Goal: Navigation & Orientation: Find specific page/section

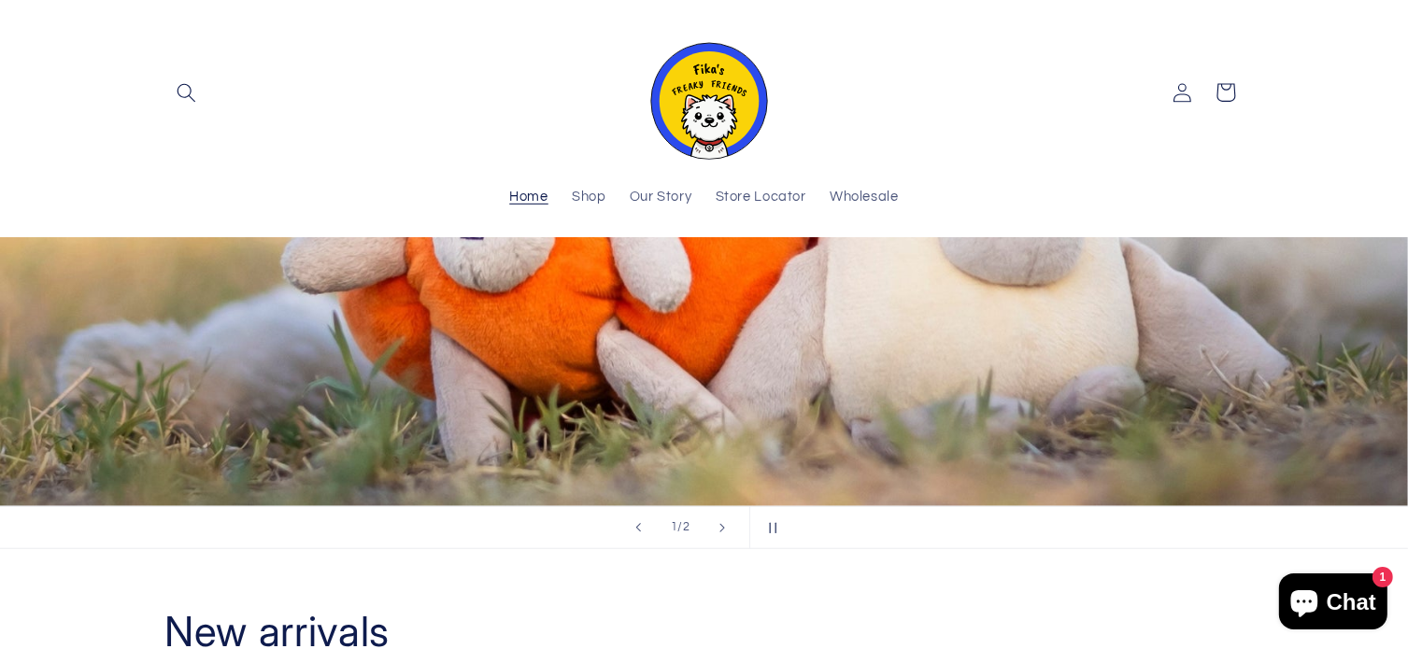
scroll to position [747, 0]
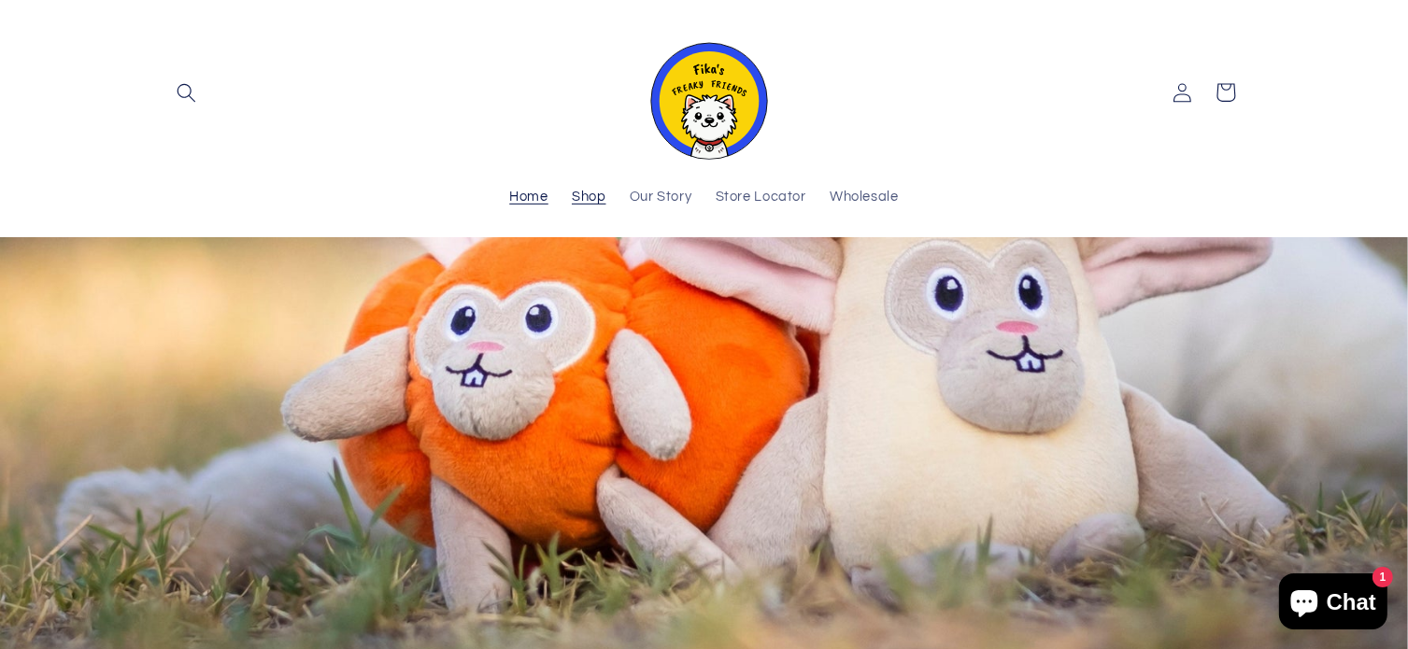
click at [583, 192] on span "Shop" at bounding box center [589, 198] width 35 height 18
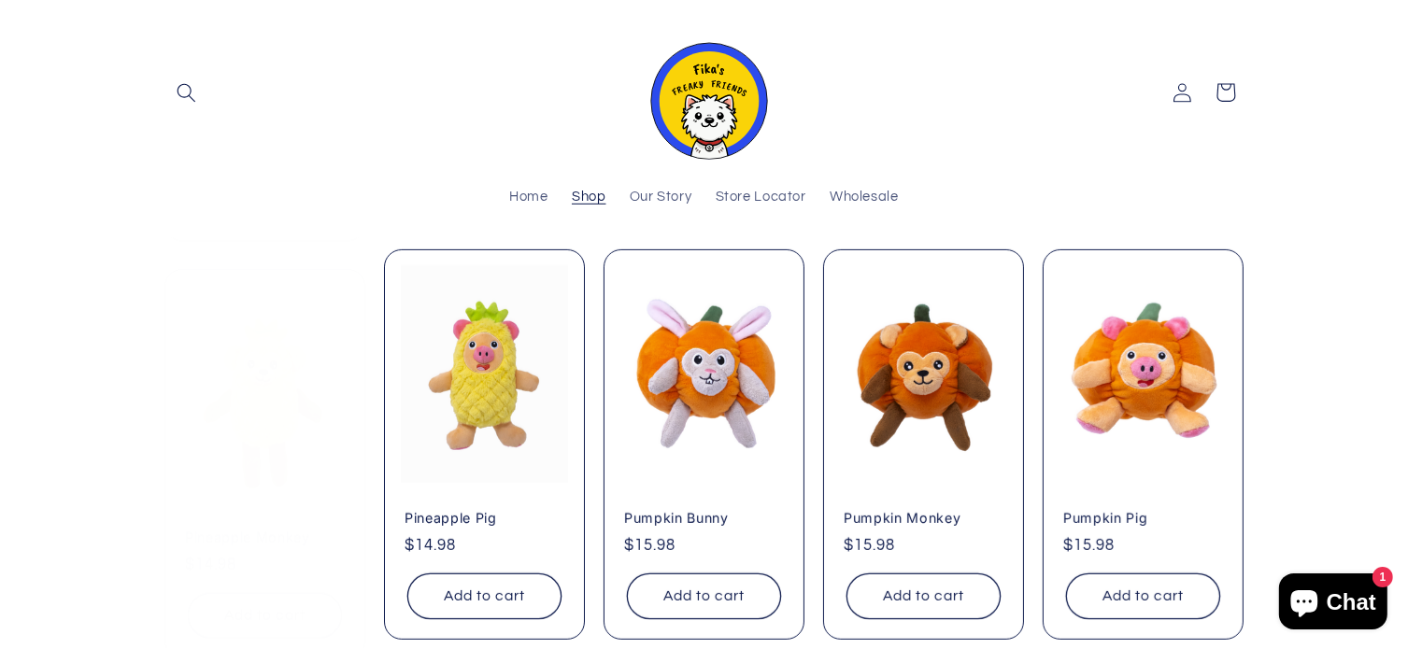
scroll to position [467, 0]
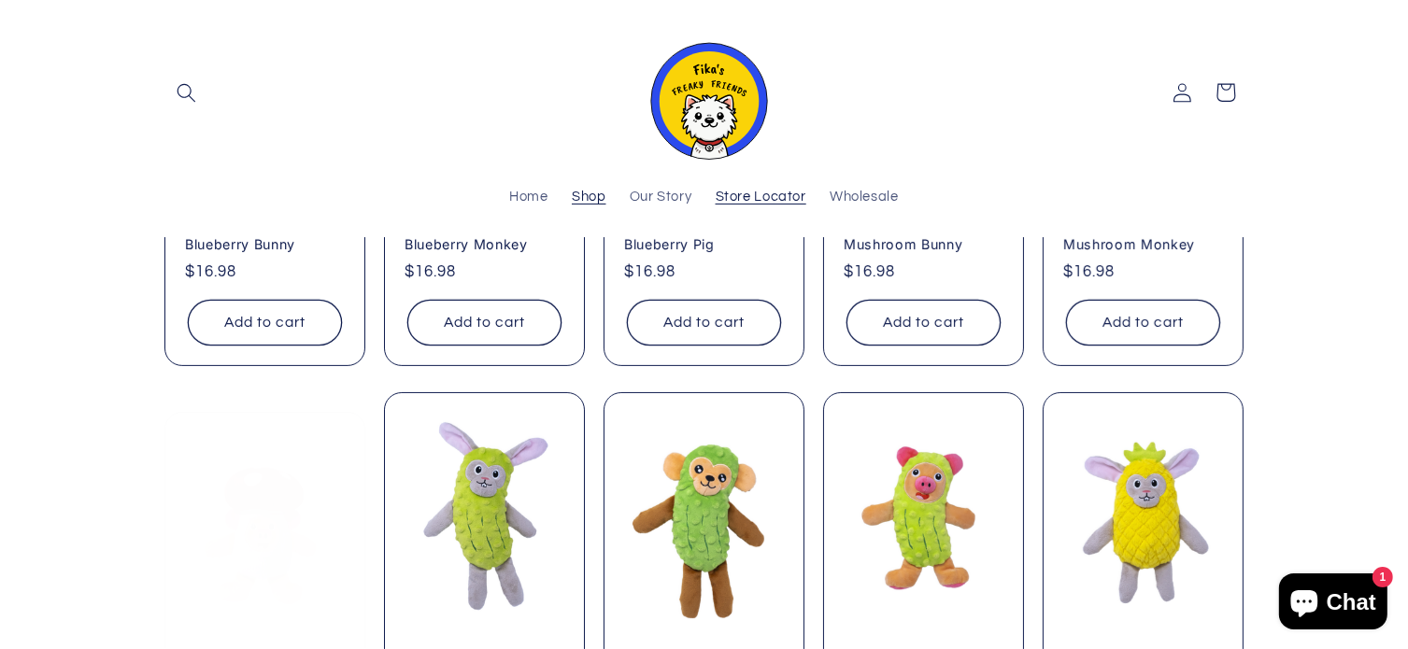
click at [762, 210] on link "Store Locator" at bounding box center [760, 197] width 114 height 41
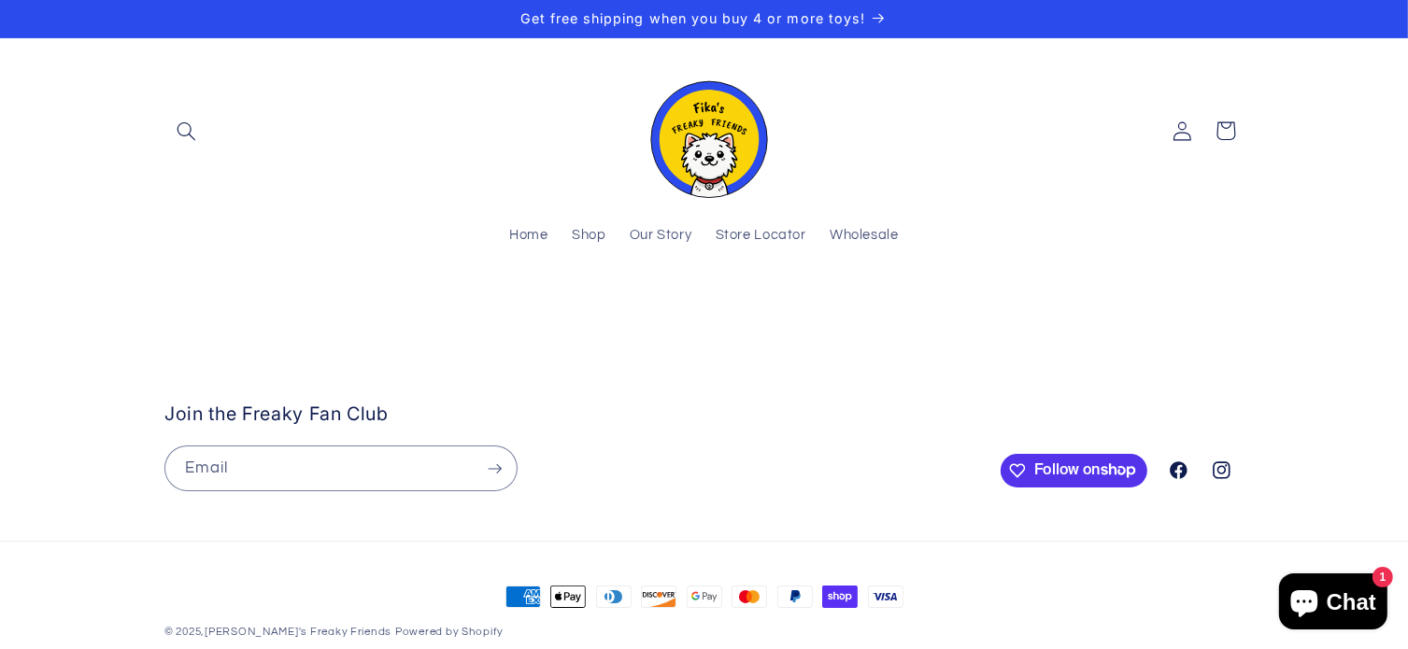
drag, startPoint x: 928, startPoint y: 535, endPoint x: 927, endPoint y: 409, distance: 126.1
click at [927, 313] on stockist-store-locator at bounding box center [704, 313] width 1408 height 0
drag, startPoint x: 832, startPoint y: 495, endPoint x: 1121, endPoint y: 454, distance: 291.5
click at [1121, 313] on stockist-store-locator at bounding box center [704, 313] width 1408 height 0
drag, startPoint x: 523, startPoint y: 517, endPoint x: 527, endPoint y: 549, distance: 32.0
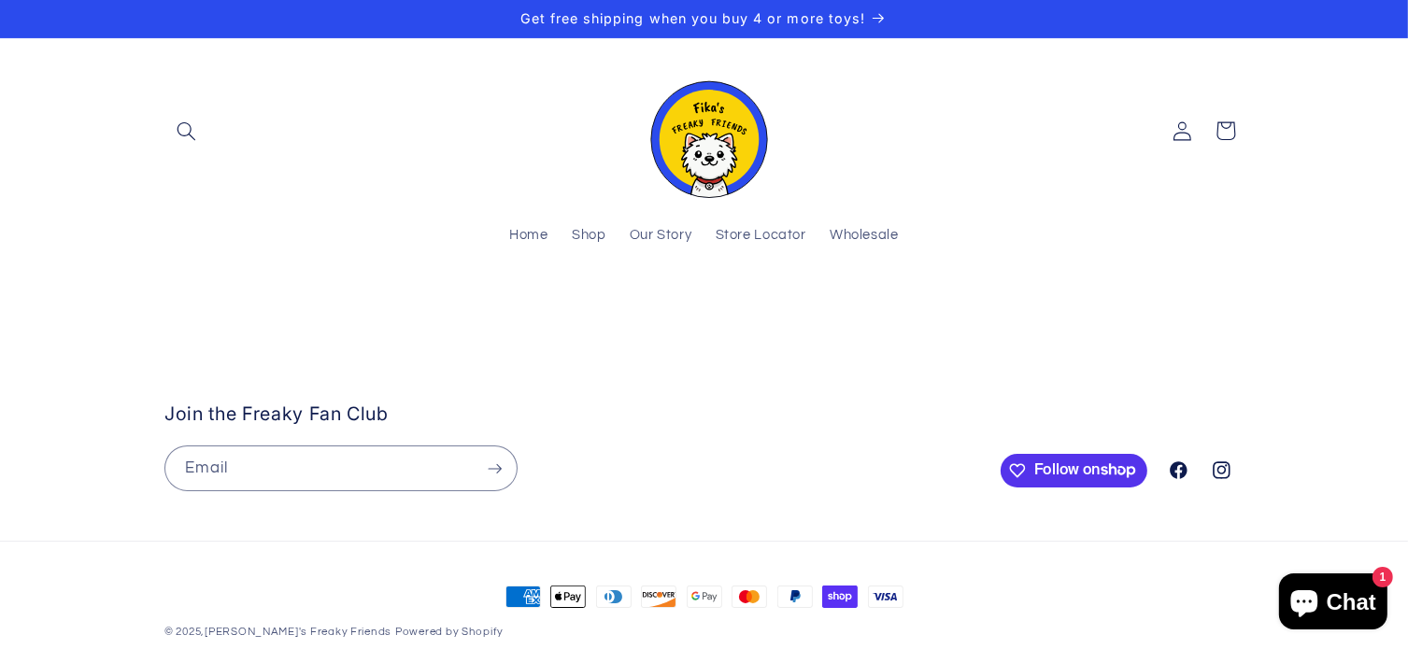
click at [526, 313] on stockist-store-locator at bounding box center [704, 313] width 1408 height 0
drag, startPoint x: 685, startPoint y: 550, endPoint x: 770, endPoint y: 460, distance: 123.6
click at [770, 313] on stockist-store-locator at bounding box center [704, 313] width 1408 height 0
drag, startPoint x: 617, startPoint y: 426, endPoint x: 669, endPoint y: 507, distance: 96.1
click at [669, 313] on stockist-store-locator at bounding box center [704, 313] width 1408 height 0
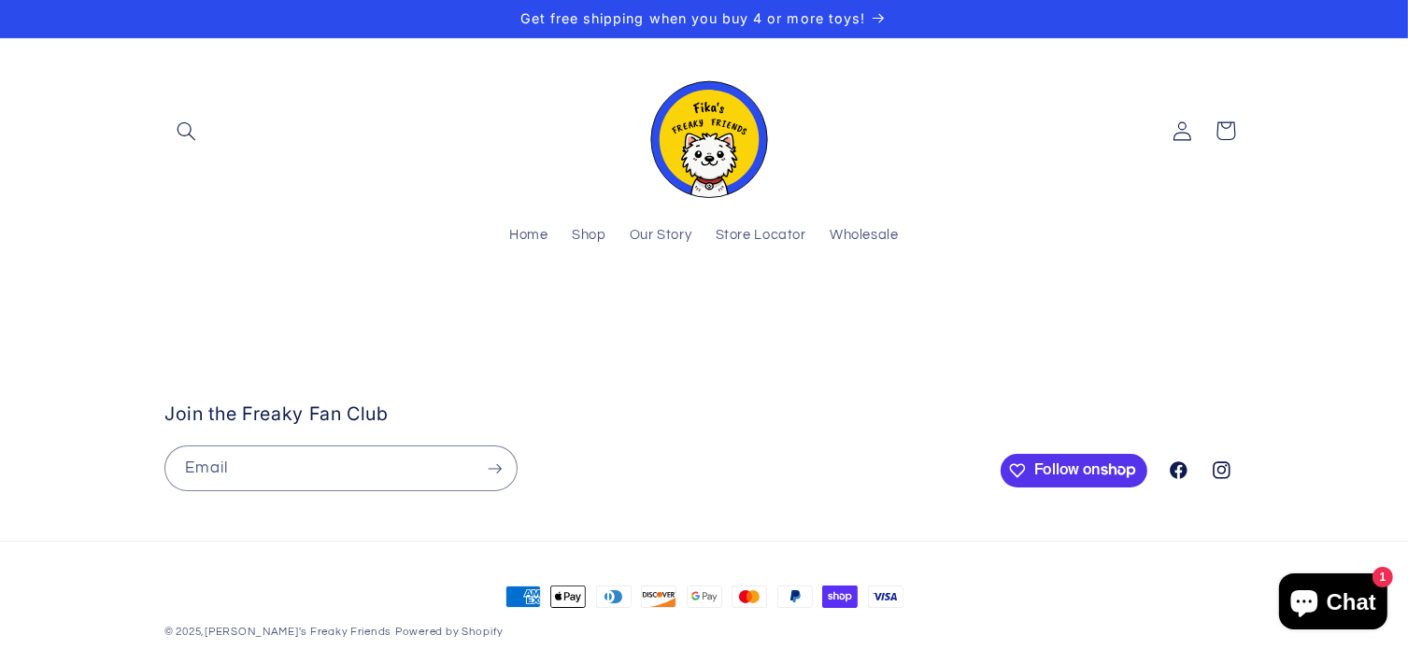
drag, startPoint x: 600, startPoint y: 418, endPoint x: 625, endPoint y: 343, distance: 79.8
click at [625, 313] on stockist-store-locator at bounding box center [704, 313] width 1408 height 0
drag, startPoint x: 802, startPoint y: 518, endPoint x: 716, endPoint y: 364, distance: 176.5
click at [716, 313] on stockist-store-locator at bounding box center [704, 313] width 1408 height 0
drag, startPoint x: 652, startPoint y: 479, endPoint x: 760, endPoint y: 608, distance: 168.4
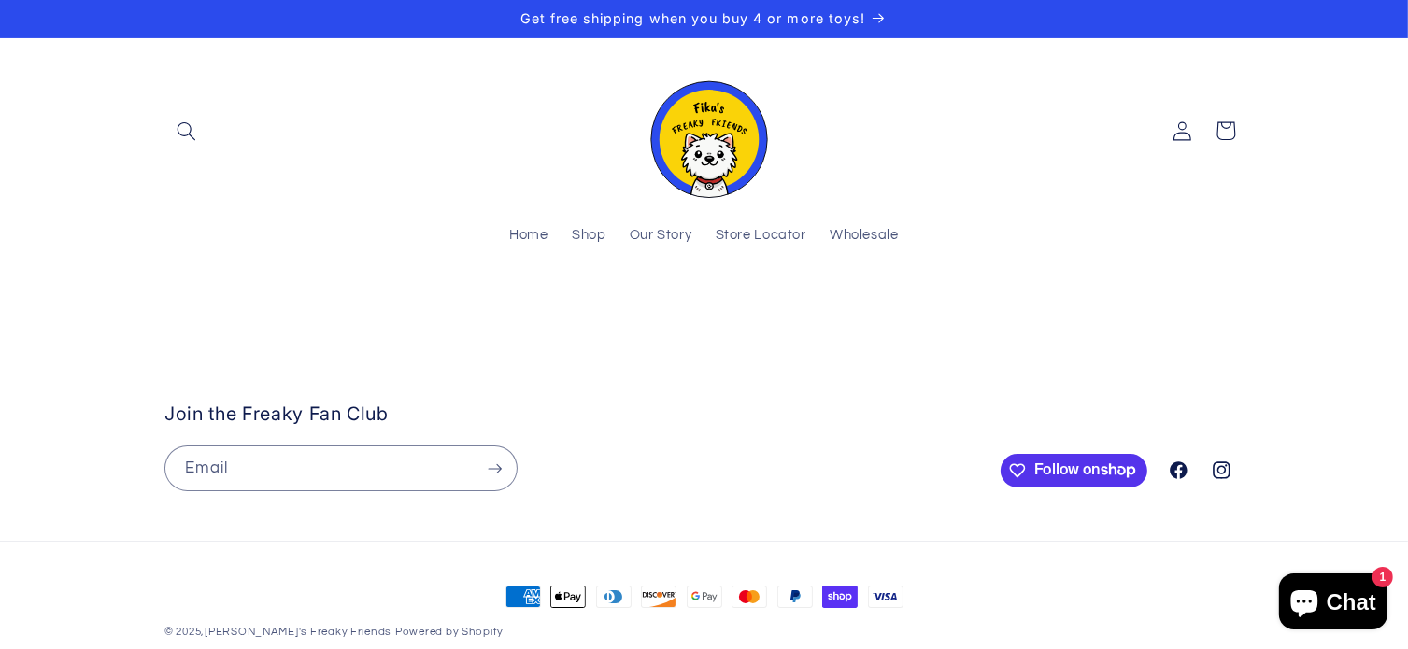
click at [760, 313] on stockist-store-locator at bounding box center [704, 313] width 1408 height 0
drag, startPoint x: 912, startPoint y: 503, endPoint x: 1005, endPoint y: 506, distance: 93.4
click at [1005, 313] on stockist-store-locator at bounding box center [704, 313] width 1408 height 0
drag, startPoint x: 633, startPoint y: 477, endPoint x: 875, endPoint y: 545, distance: 251.1
click at [875, 313] on stockist-store-locator at bounding box center [704, 313] width 1408 height 0
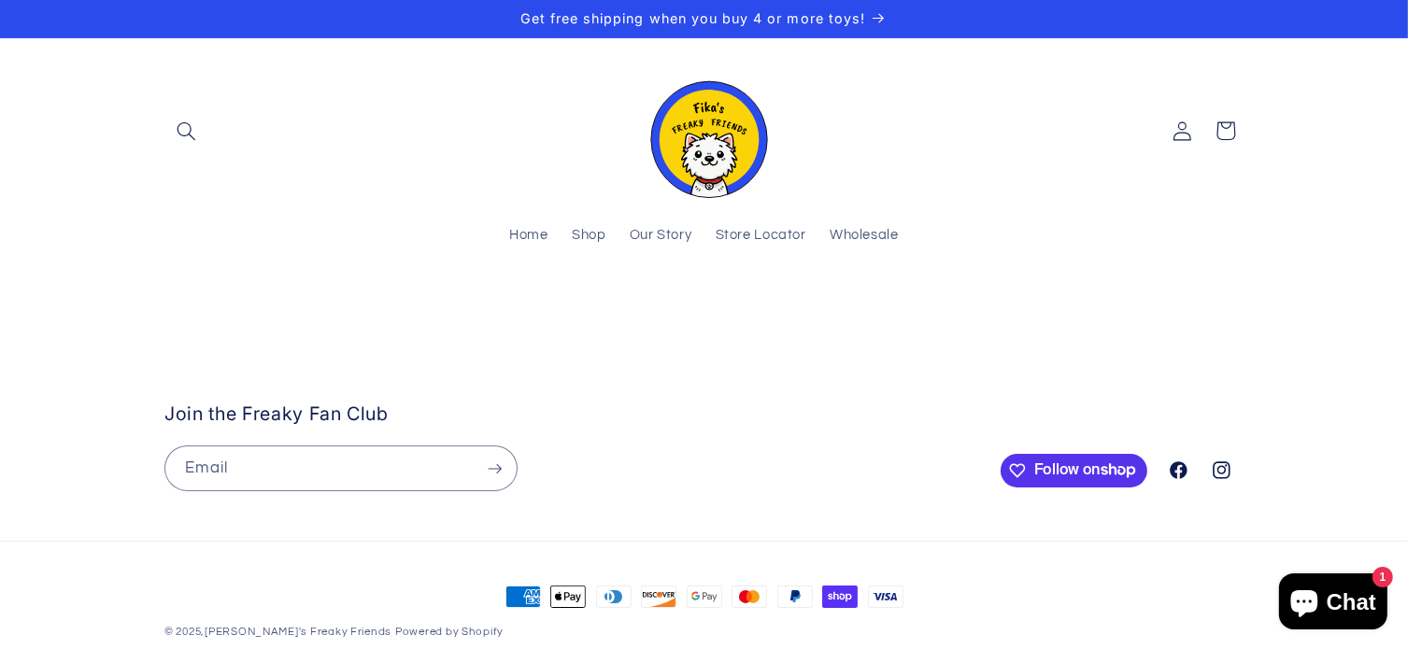
drag, startPoint x: 811, startPoint y: 469, endPoint x: 803, endPoint y: 489, distance: 21.0
click at [841, 313] on stockist-store-locator at bounding box center [704, 313] width 1408 height 0
drag, startPoint x: 897, startPoint y: 459, endPoint x: 978, endPoint y: 571, distance: 138.4
click at [978, 313] on stockist-store-locator at bounding box center [704, 313] width 1408 height 0
drag, startPoint x: 1032, startPoint y: 506, endPoint x: 889, endPoint y: 382, distance: 189.4
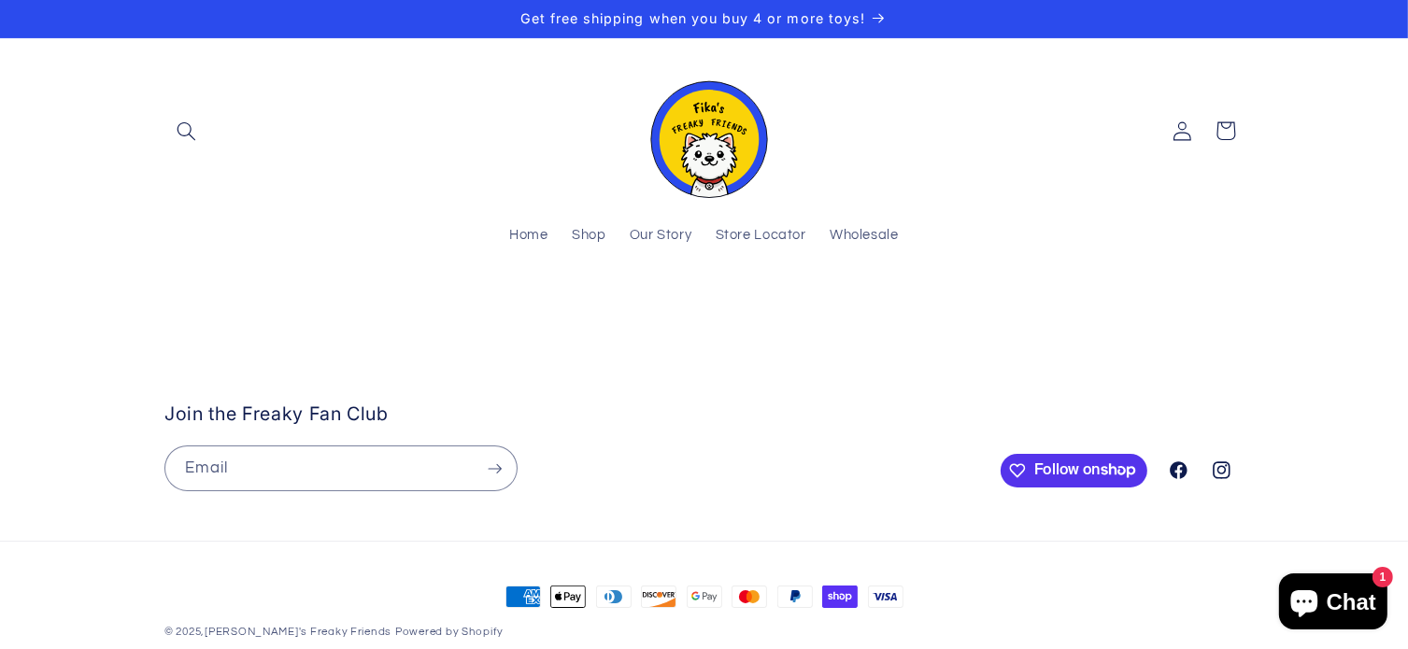
click at [889, 313] on stockist-store-locator at bounding box center [704, 313] width 1408 height 0
drag, startPoint x: 999, startPoint y: 536, endPoint x: 928, endPoint y: 507, distance: 75.8
click at [928, 313] on stockist-store-locator at bounding box center [704, 313] width 1408 height 0
drag, startPoint x: 1004, startPoint y: 480, endPoint x: 1112, endPoint y: 551, distance: 129.5
click at [1112, 313] on stockist-store-locator at bounding box center [704, 313] width 1408 height 0
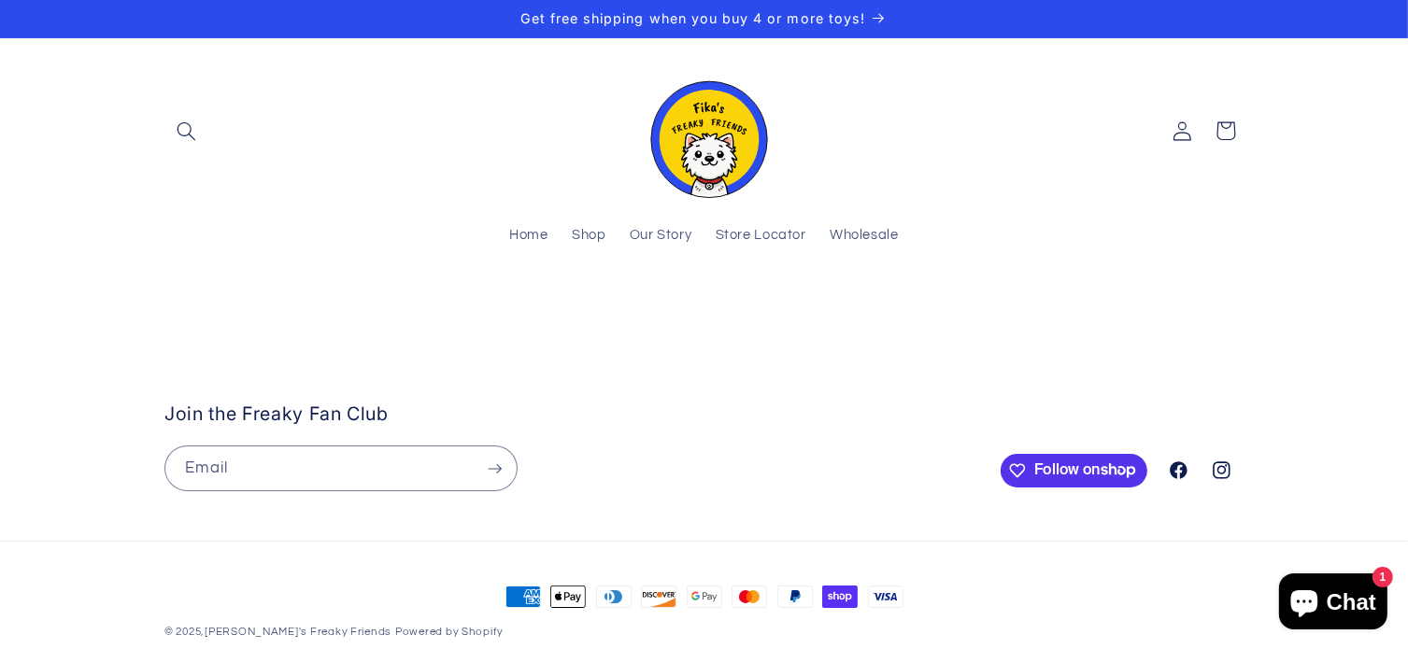
drag, startPoint x: 1113, startPoint y: 547, endPoint x: 768, endPoint y: 517, distance: 347.0
click at [768, 313] on stockist-store-locator at bounding box center [704, 313] width 1408 height 0
drag, startPoint x: 1003, startPoint y: 470, endPoint x: 836, endPoint y: 474, distance: 167.2
click at [837, 313] on stockist-store-locator at bounding box center [704, 313] width 1408 height 0
drag, startPoint x: 1262, startPoint y: 473, endPoint x: 1020, endPoint y: 447, distance: 243.2
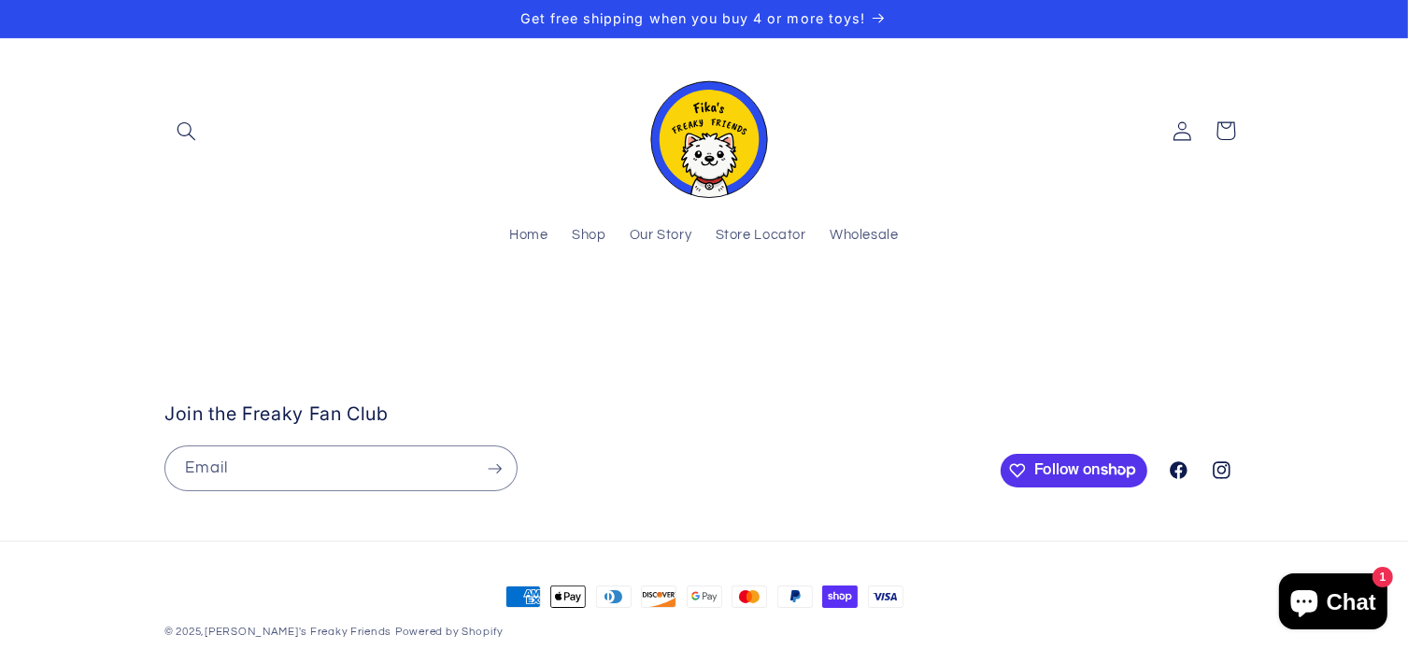
click at [1021, 313] on stockist-store-locator at bounding box center [704, 313] width 1408 height 0
drag, startPoint x: 1121, startPoint y: 460, endPoint x: 1008, endPoint y: 347, distance: 159.8
click at [1011, 313] on stockist-store-locator at bounding box center [704, 313] width 1408 height 0
drag, startPoint x: 1197, startPoint y: 481, endPoint x: 897, endPoint y: 535, distance: 304.7
click at [897, 313] on stockist-store-locator at bounding box center [704, 313] width 1408 height 0
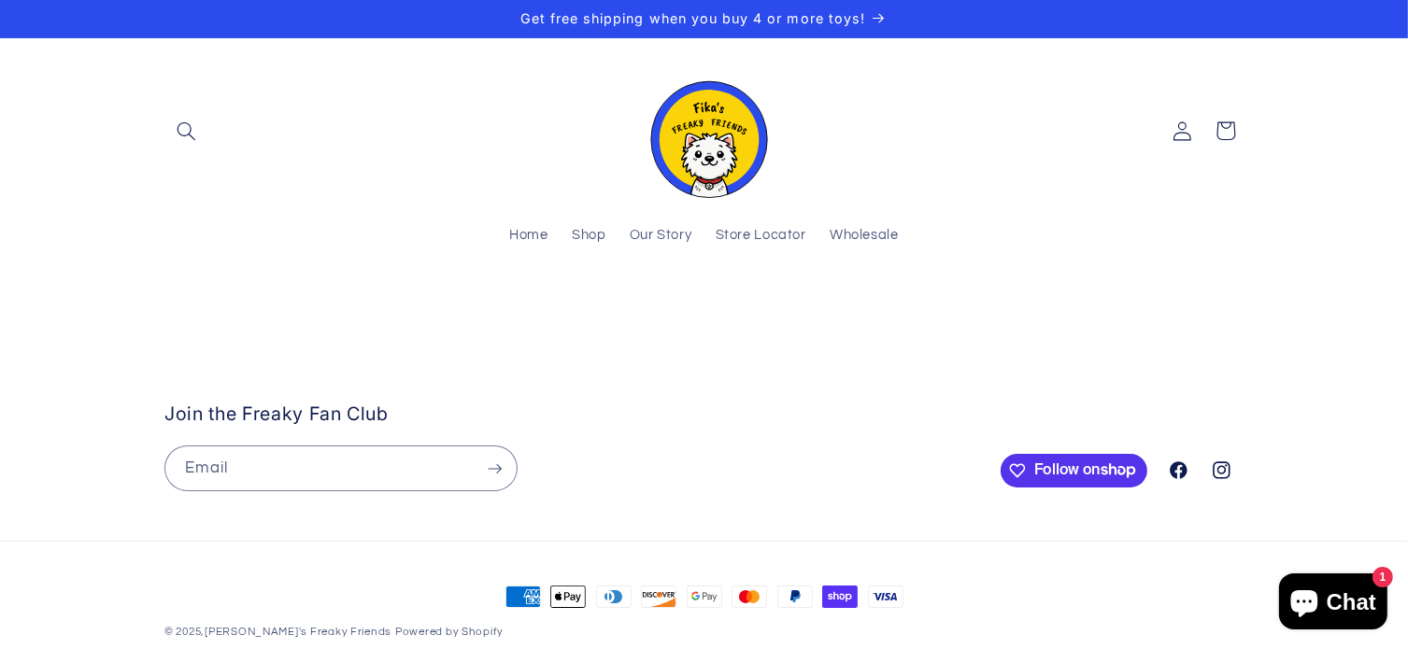
drag, startPoint x: 1102, startPoint y: 520, endPoint x: 1095, endPoint y: 535, distance: 16.7
click at [1095, 313] on stockist-store-locator at bounding box center [704, 313] width 1408 height 0
drag, startPoint x: 1059, startPoint y: 461, endPoint x: 1136, endPoint y: 565, distance: 128.9
click at [1136, 313] on stockist-store-locator at bounding box center [704, 313] width 1408 height 0
drag, startPoint x: 824, startPoint y: 520, endPoint x: 927, endPoint y: 507, distance: 103.6
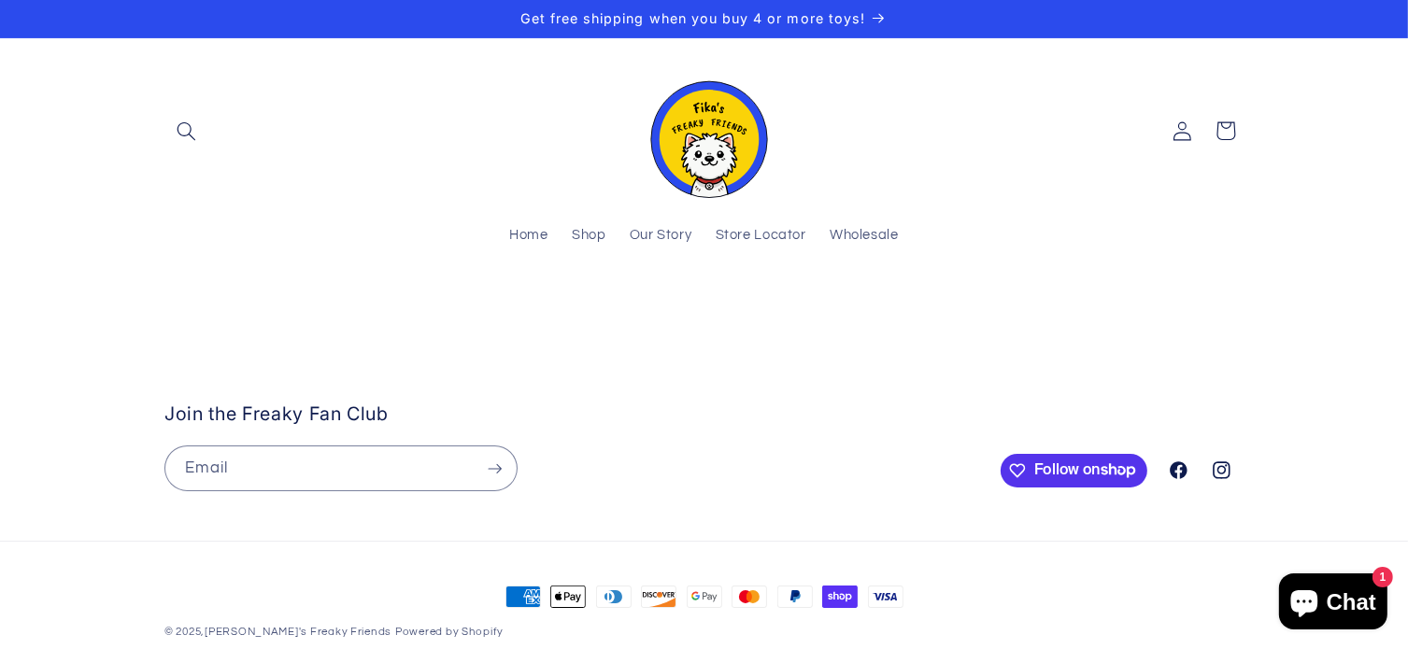
click at [927, 313] on stockist-store-locator at bounding box center [704, 313] width 1408 height 0
drag, startPoint x: 907, startPoint y: 425, endPoint x: 986, endPoint y: 332, distance: 122.6
click at [986, 313] on stockist-store-locator at bounding box center [704, 313] width 1408 height 0
drag, startPoint x: 813, startPoint y: 530, endPoint x: 931, endPoint y: 516, distance: 119.5
click at [931, 313] on stockist-store-locator at bounding box center [704, 313] width 1408 height 0
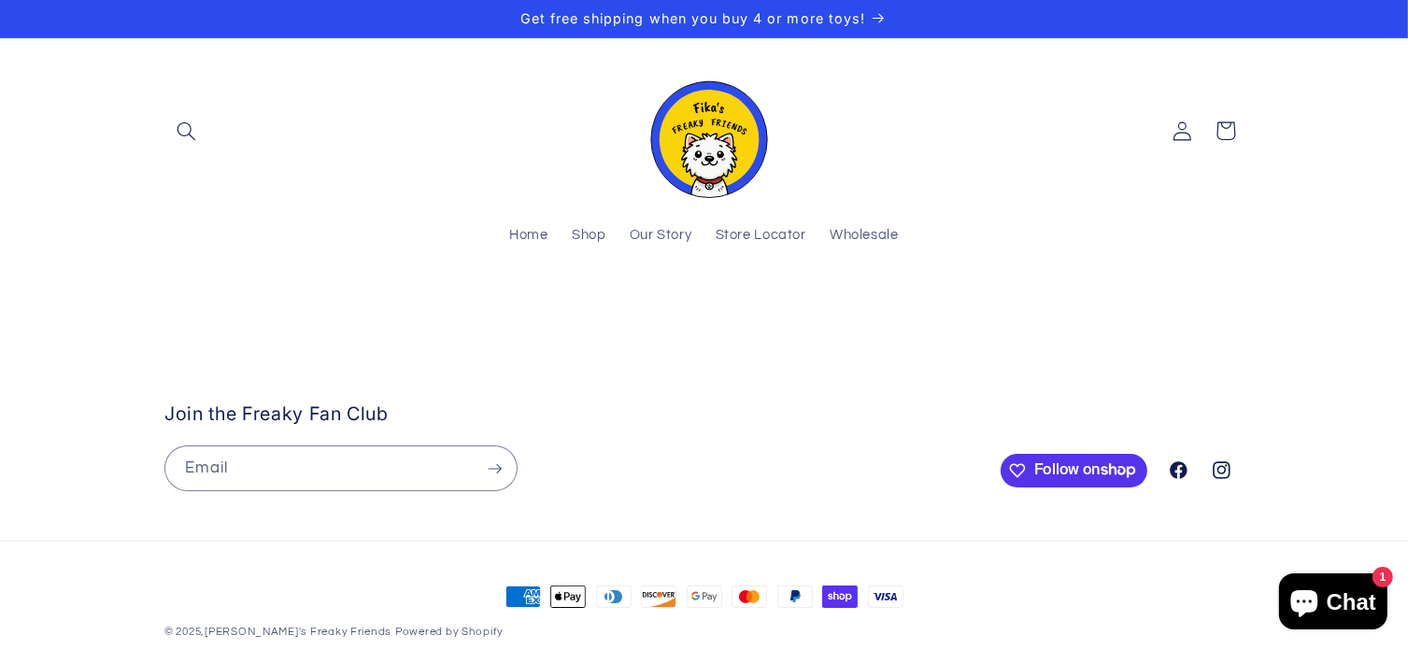
drag, startPoint x: 598, startPoint y: 405, endPoint x: 837, endPoint y: 483, distance: 251.4
click at [837, 313] on stockist-store-locator at bounding box center [704, 313] width 1408 height 0
drag, startPoint x: 714, startPoint y: 440, endPoint x: 729, endPoint y: 520, distance: 81.7
click at [729, 313] on stockist-store-locator at bounding box center [704, 313] width 1408 height 0
drag, startPoint x: 767, startPoint y: 530, endPoint x: 978, endPoint y: 480, distance: 216.8
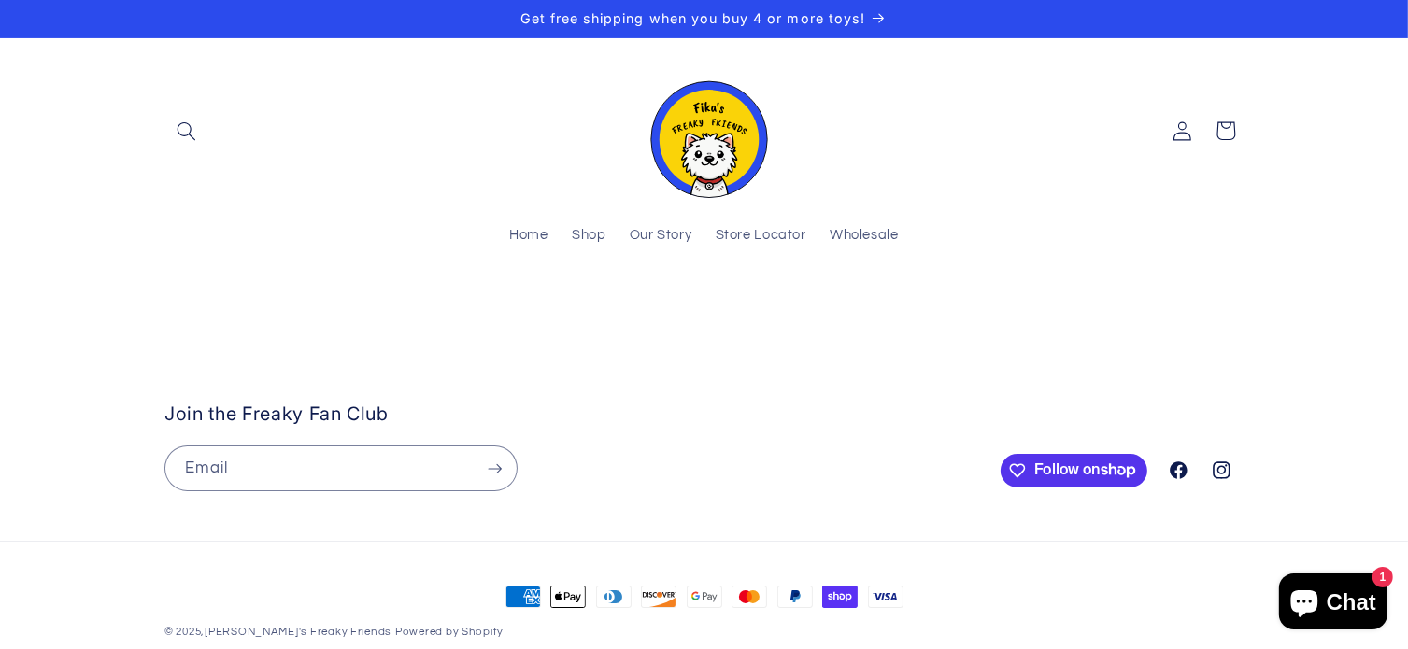
click at [978, 313] on stockist-store-locator at bounding box center [704, 313] width 1408 height 0
drag, startPoint x: 981, startPoint y: 489, endPoint x: 915, endPoint y: 524, distance: 74.4
click at [915, 313] on stockist-store-locator at bounding box center [704, 313] width 1408 height 0
drag, startPoint x: 949, startPoint y: 525, endPoint x: 889, endPoint y: 526, distance: 59.8
click at [889, 313] on stockist-store-locator at bounding box center [704, 313] width 1408 height 0
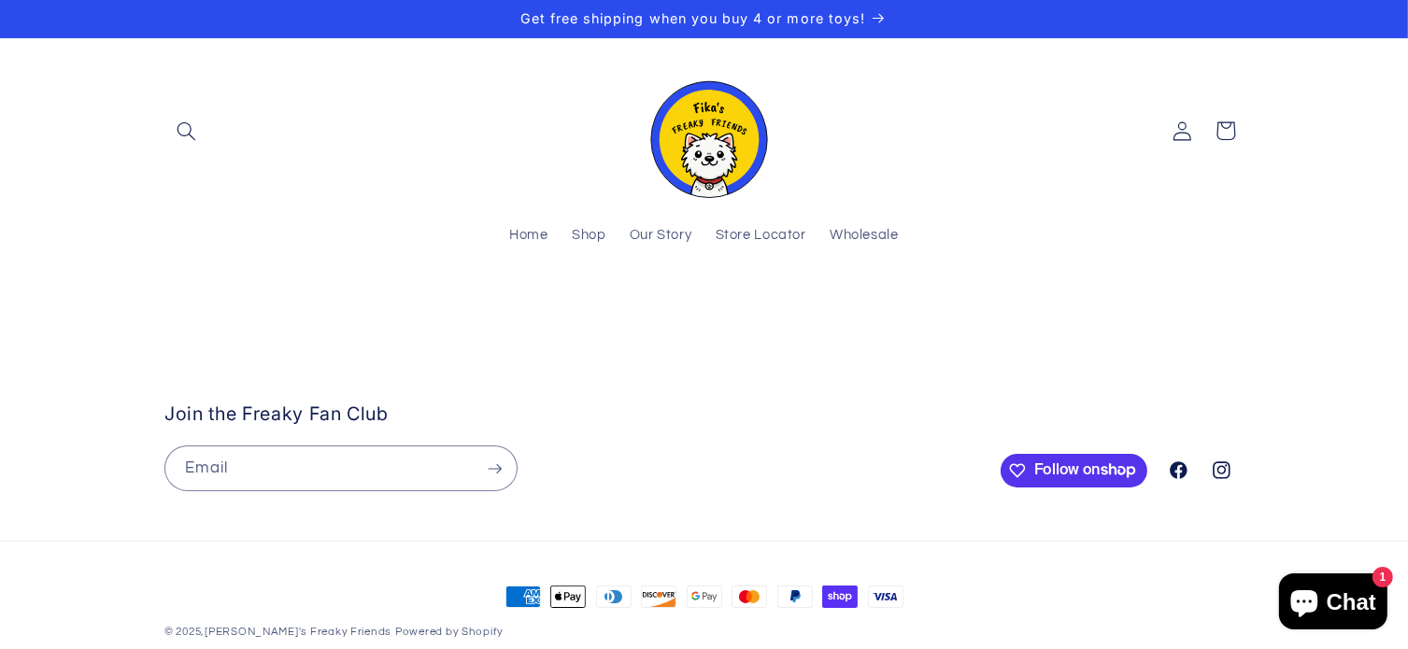
drag, startPoint x: 833, startPoint y: 512, endPoint x: 738, endPoint y: 426, distance: 128.3
click at [738, 313] on stockist-store-locator at bounding box center [704, 313] width 1408 height 0
drag, startPoint x: 1328, startPoint y: 481, endPoint x: 904, endPoint y: 511, distance: 425.1
click at [904, 313] on stockist-store-locator at bounding box center [704, 313] width 1408 height 0
drag, startPoint x: 1109, startPoint y: 492, endPoint x: 900, endPoint y: 512, distance: 209.2
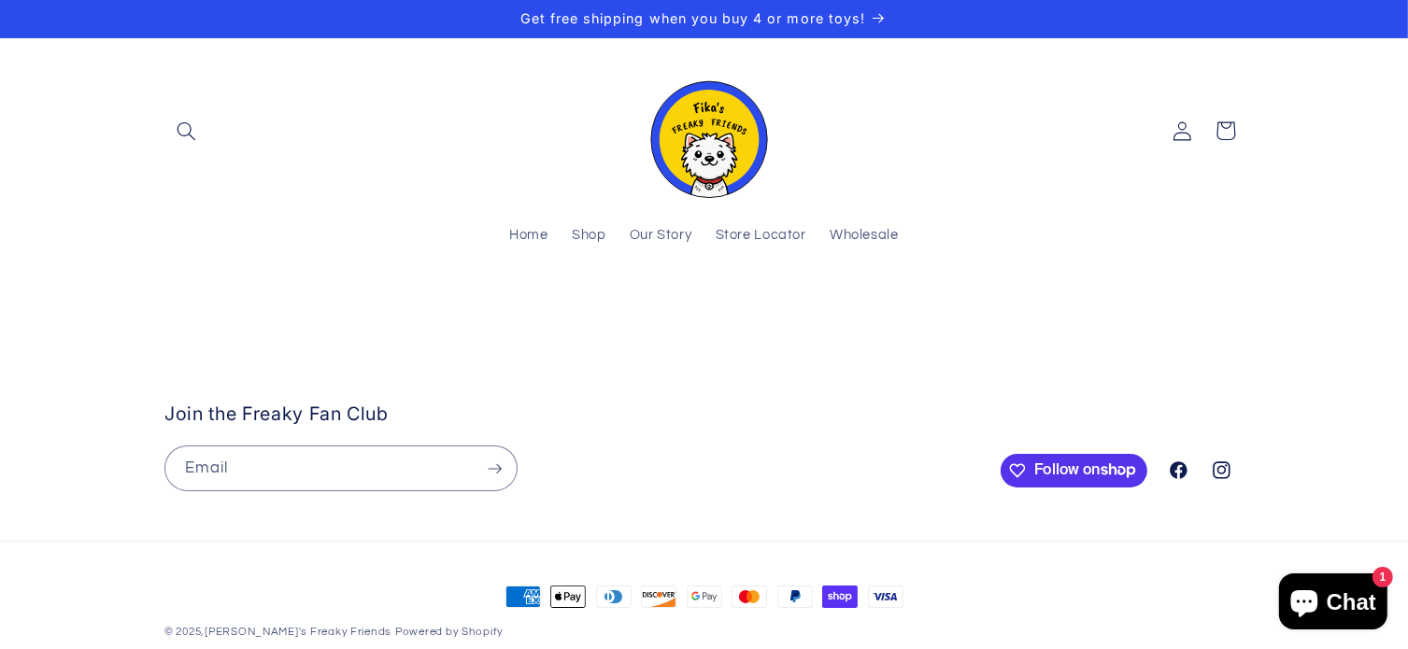
click at [899, 313] on stockist-store-locator at bounding box center [704, 313] width 1408 height 0
drag, startPoint x: 697, startPoint y: 485, endPoint x: 796, endPoint y: 447, distance: 105.8
click at [797, 313] on stockist-store-locator at bounding box center [704, 313] width 1408 height 0
